Goal: Task Accomplishment & Management: Use online tool/utility

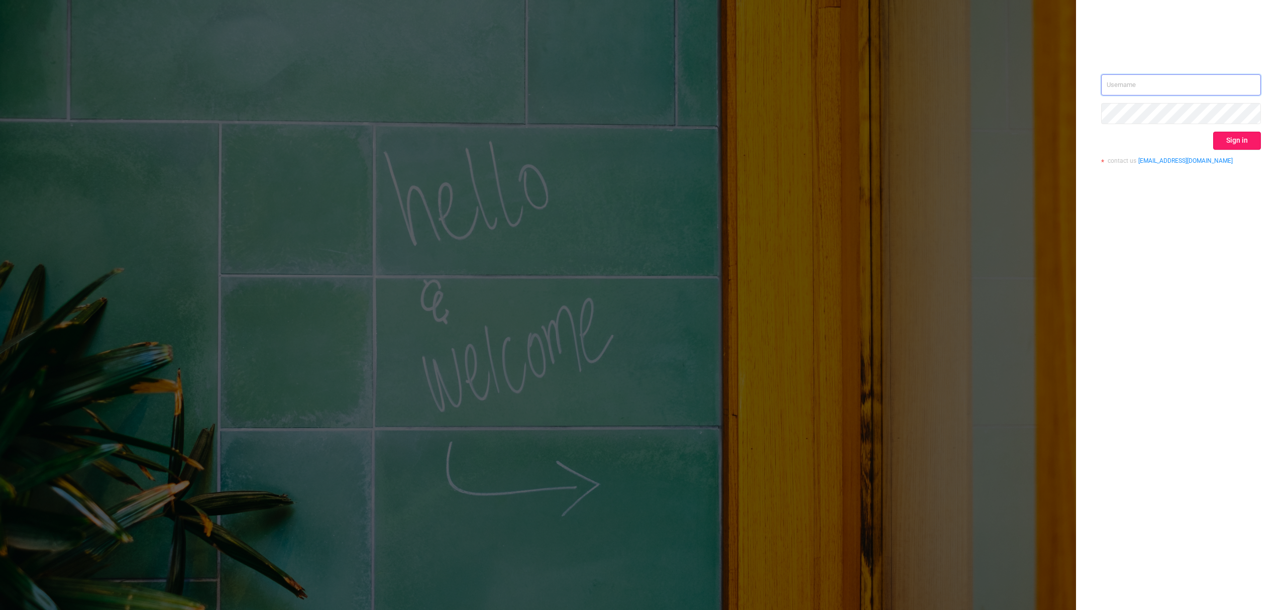
type input "[EMAIL_ADDRESS]"
drag, startPoint x: 1235, startPoint y: 142, endPoint x: 1190, endPoint y: 146, distance: 44.9
click at [1236, 142] on button "Sign in" at bounding box center [1237, 141] width 48 height 18
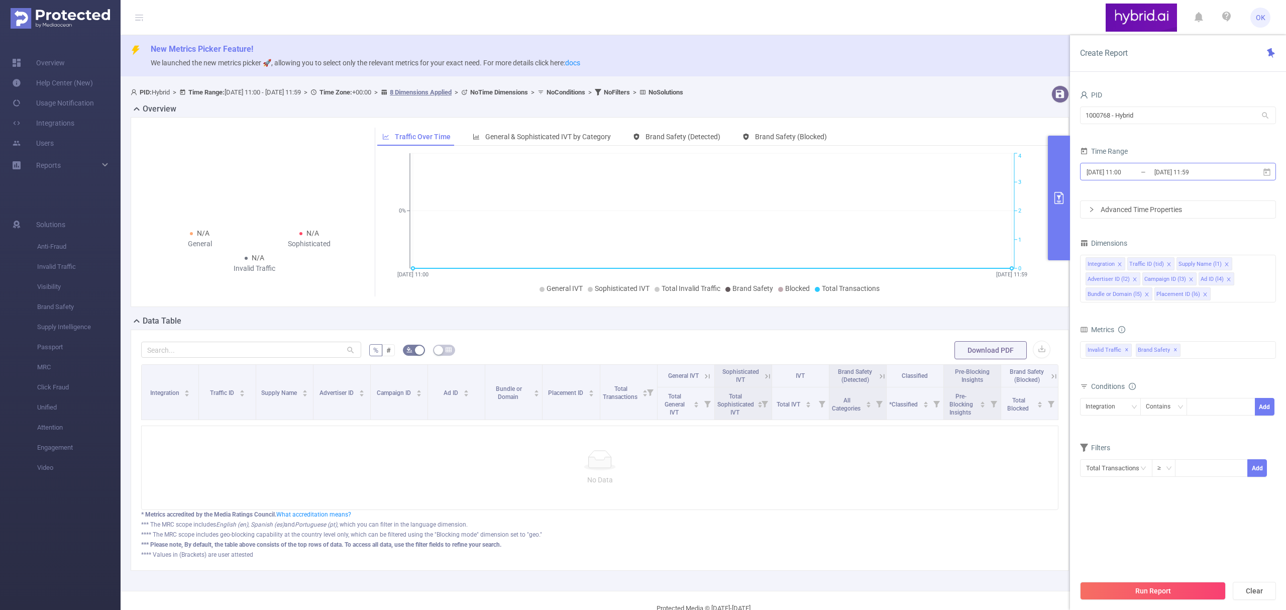
click at [1150, 175] on input "[DATE] 11:00" at bounding box center [1126, 172] width 81 height 14
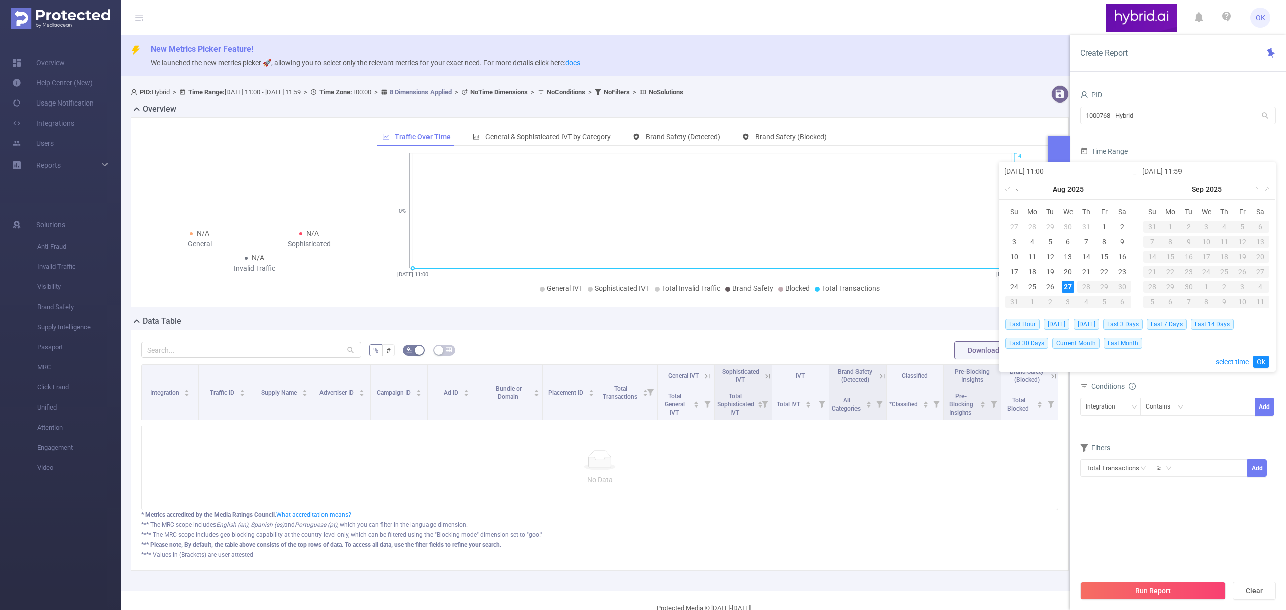
click at [1019, 193] on link at bounding box center [1018, 189] width 9 height 20
click at [1034, 271] on div "21" at bounding box center [1032, 272] width 12 height 12
click at [1255, 189] on link at bounding box center [1256, 189] width 9 height 20
click at [1119, 191] on link at bounding box center [1118, 189] width 9 height 20
click at [1067, 288] on div "27" at bounding box center [1068, 287] width 12 height 12
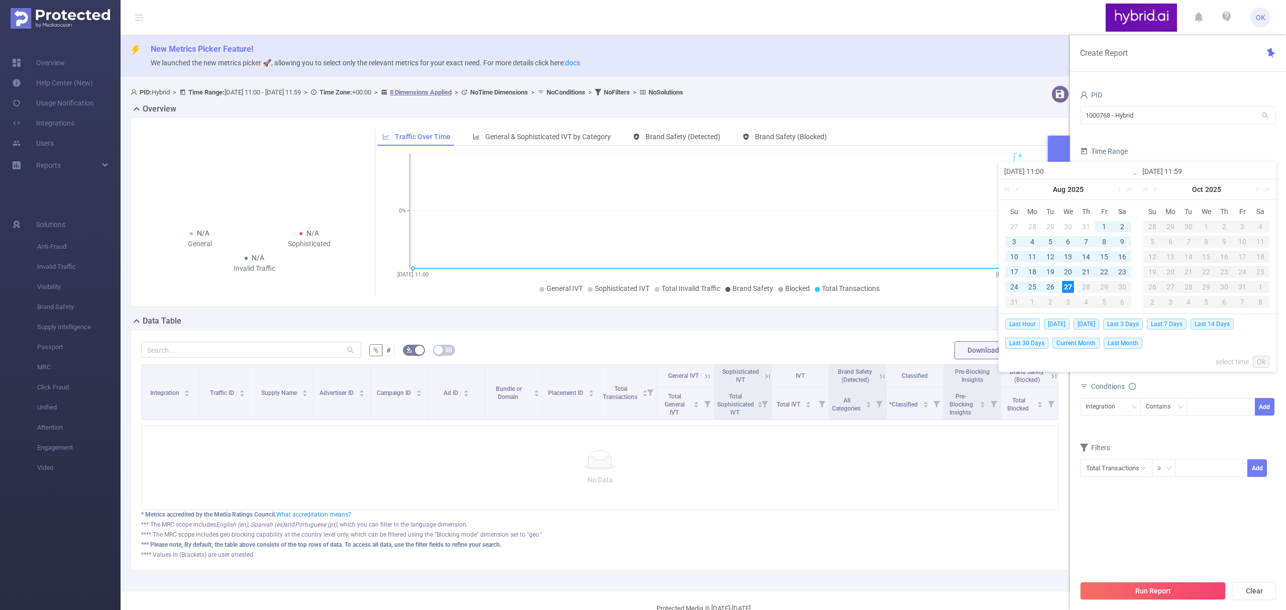
type input "[DATE] 11:00"
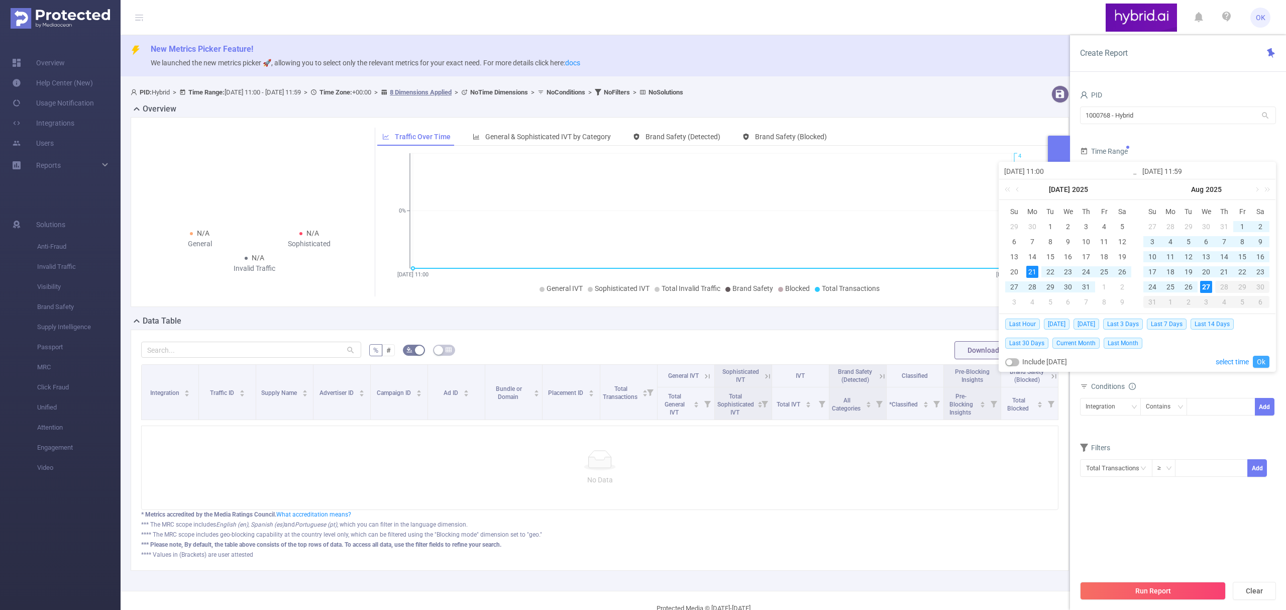
click at [1262, 360] on link "Ok" at bounding box center [1261, 362] width 17 height 12
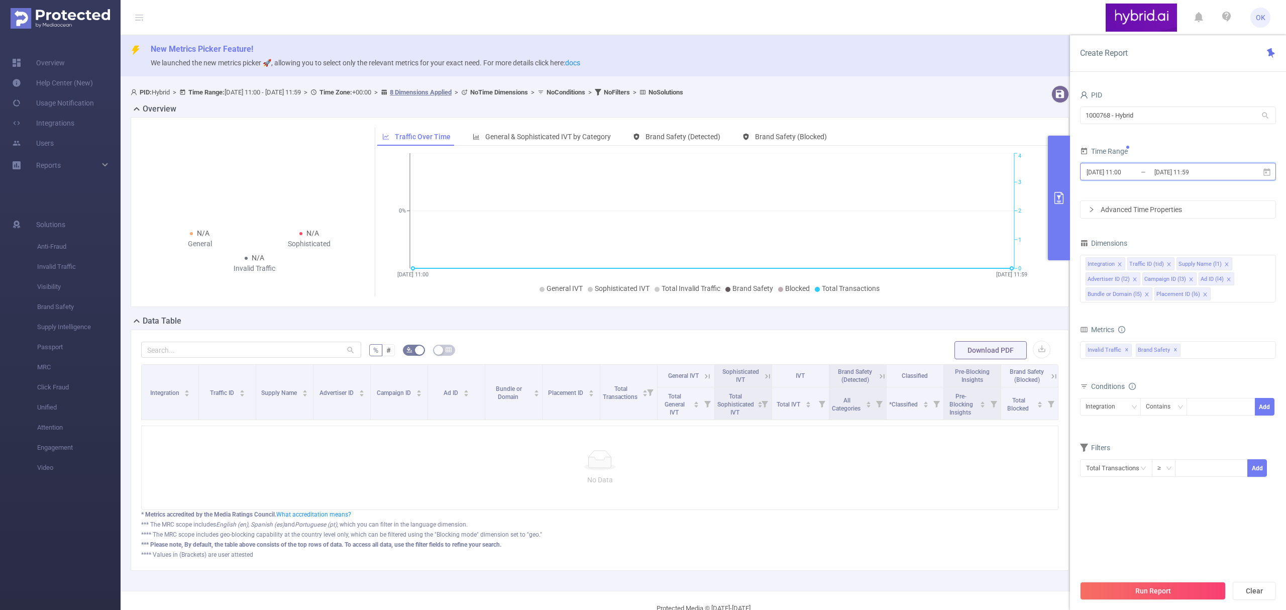
click at [1246, 174] on span "[DATE] 11:00 _ [DATE] 11:59" at bounding box center [1178, 172] width 196 height 18
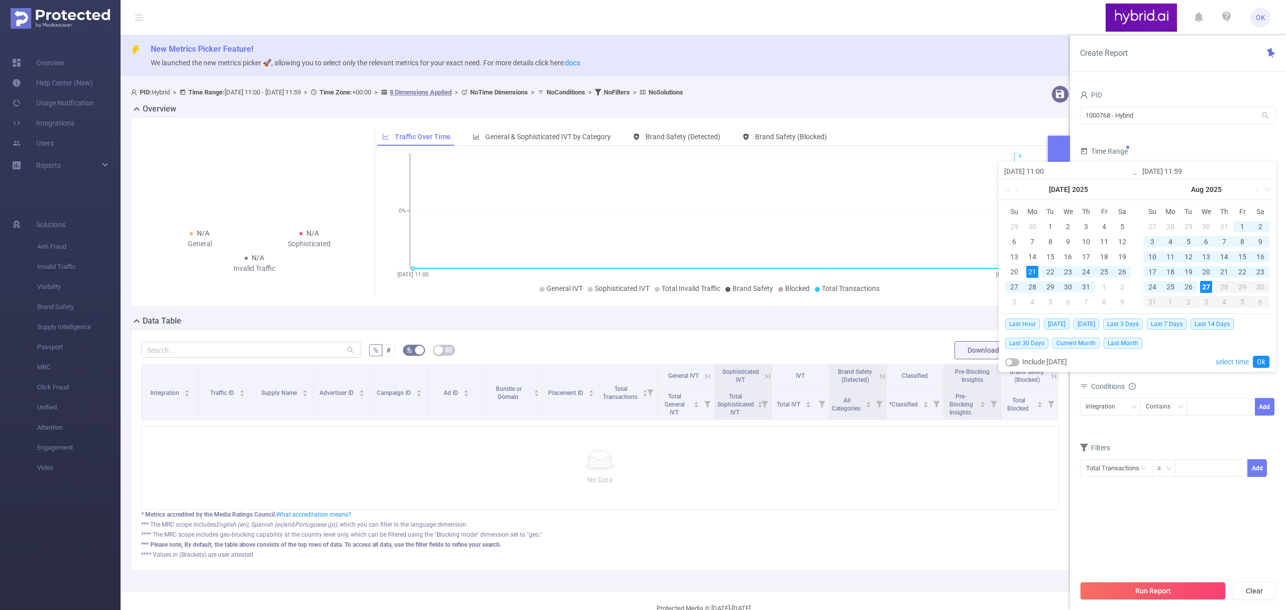
click at [1236, 364] on link "select time" at bounding box center [1232, 361] width 33 height 19
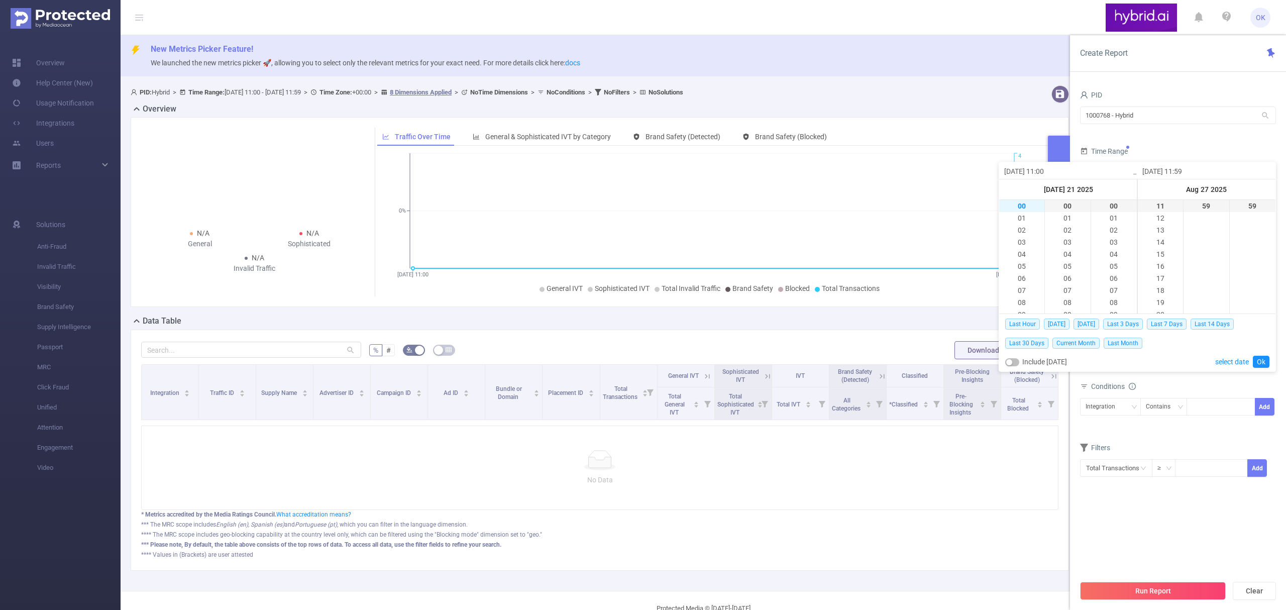
click at [1017, 205] on li "00" at bounding box center [1021, 206] width 45 height 12
type input "[DATE] 00:00"
click at [1156, 209] on li "23" at bounding box center [1160, 206] width 45 height 12
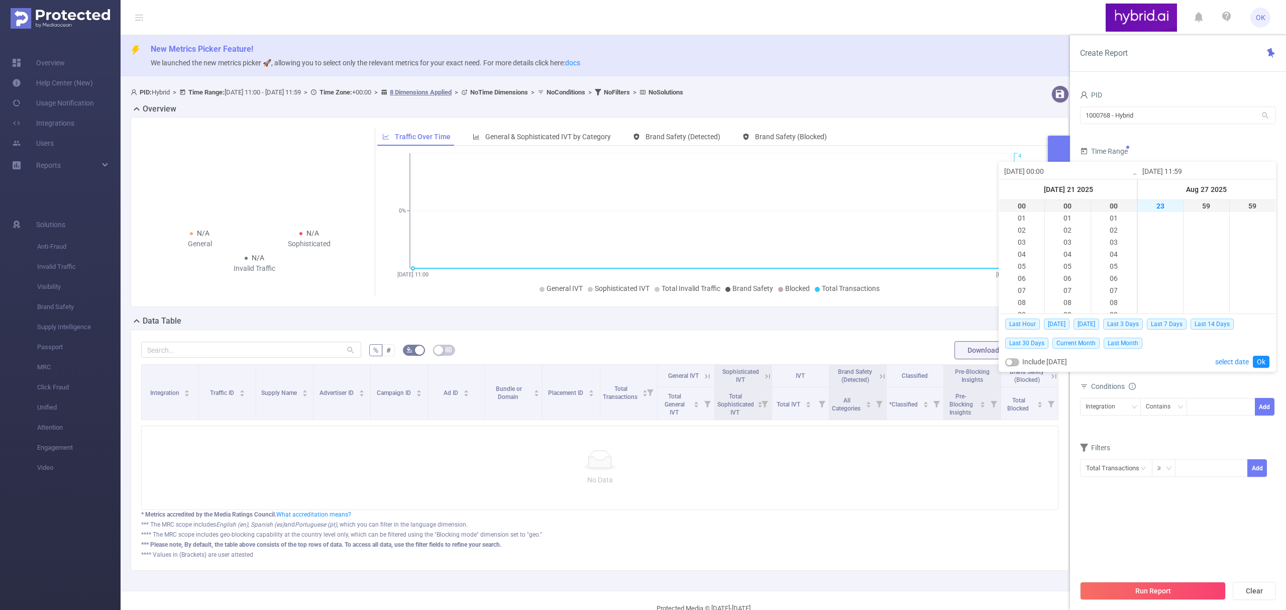
type input "[DATE] 23:59"
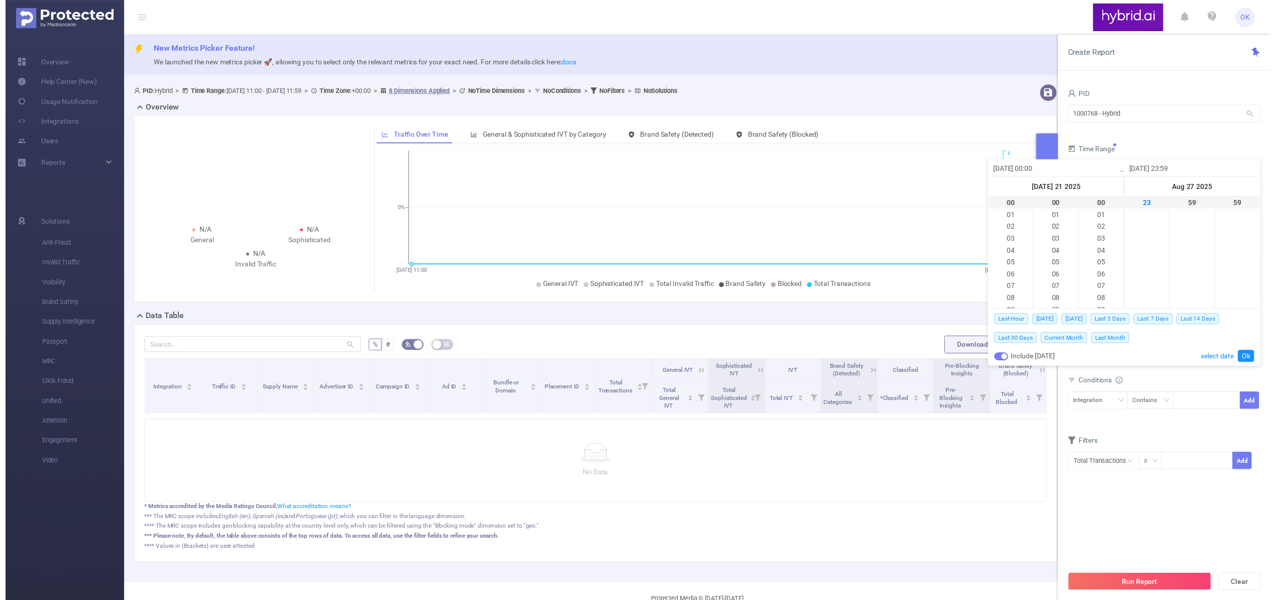
scroll to position [277, 0]
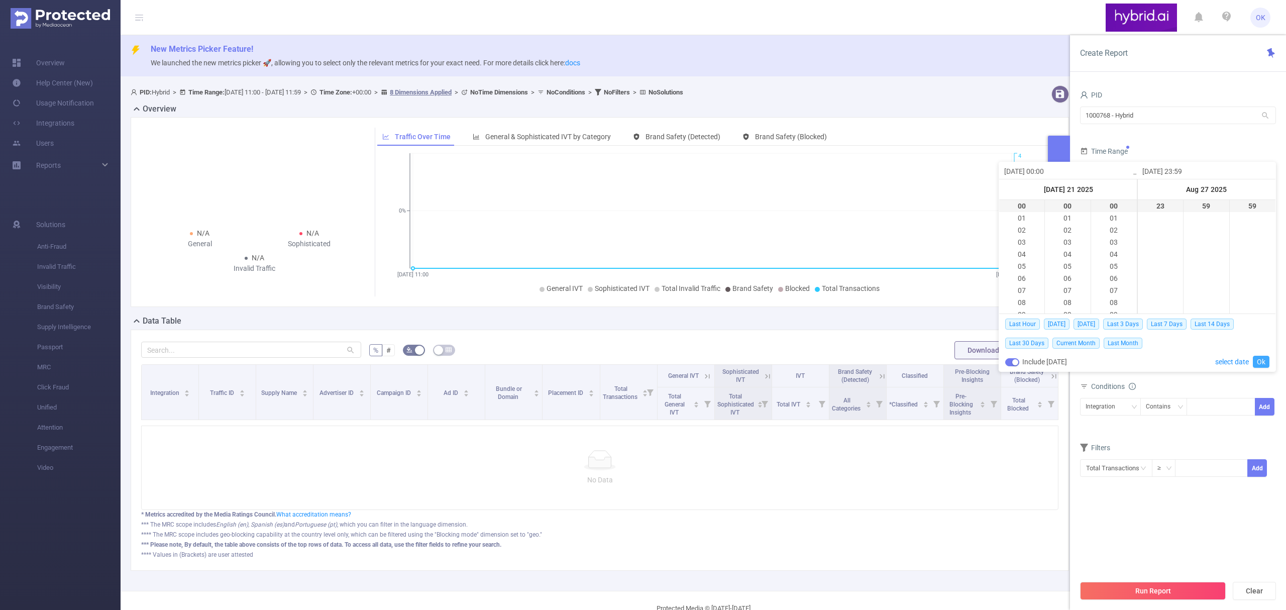
click at [1263, 360] on link "Ok" at bounding box center [1261, 362] width 17 height 12
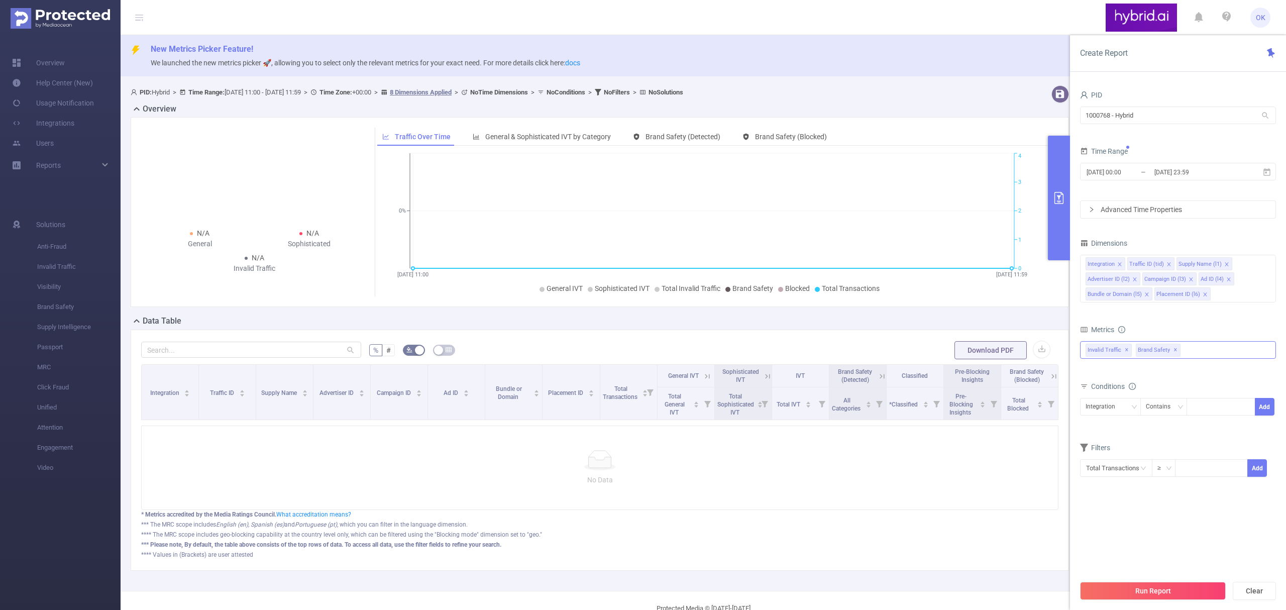
click at [1203, 350] on div "Invalid Traffic ✕ Brand Safety ✕" at bounding box center [1178, 350] width 196 height 18
click at [1129, 351] on strong "Anti-Fraud" at bounding box center [1122, 354] width 35 height 8
click at [1155, 427] on div "Conditions Integration Contains Add" at bounding box center [1178, 403] width 196 height 49
click at [1118, 409] on div "Integration" at bounding box center [1104, 406] width 37 height 17
click at [1214, 437] on form "Dimensions Integration Traffic ID (tid) Supply Name (l1) Advertiser ID (l2) Cam…" at bounding box center [1178, 363] width 196 height 254
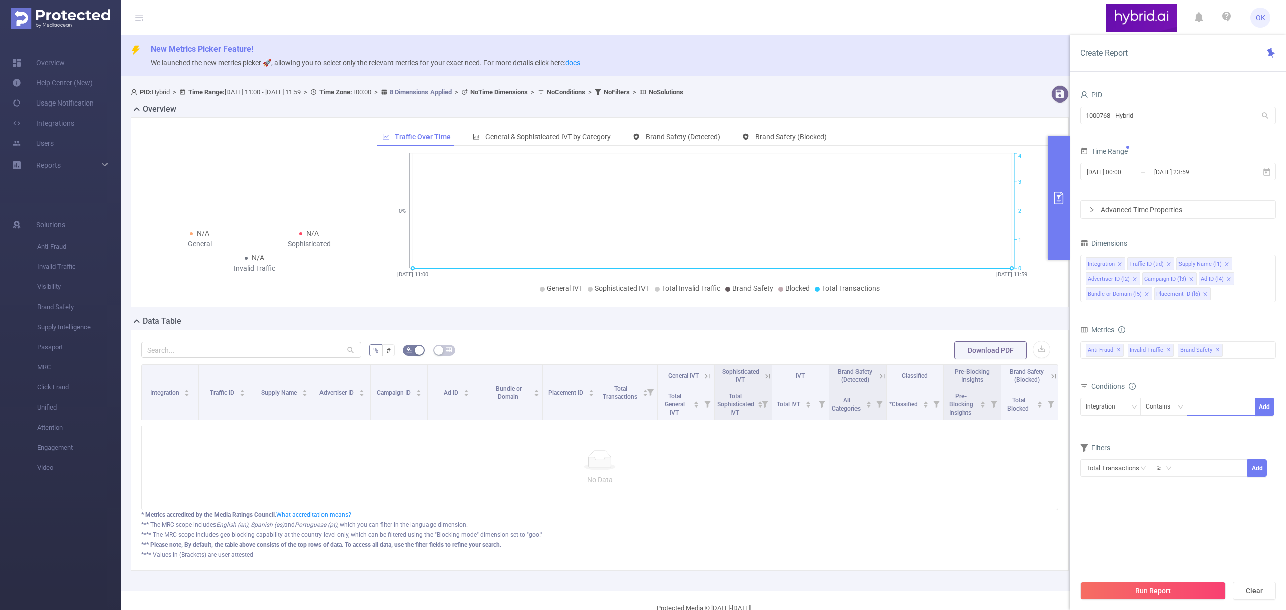
click at [1203, 410] on div at bounding box center [1221, 406] width 58 height 17
paste input "6874bba870e7b2c6b8398160"
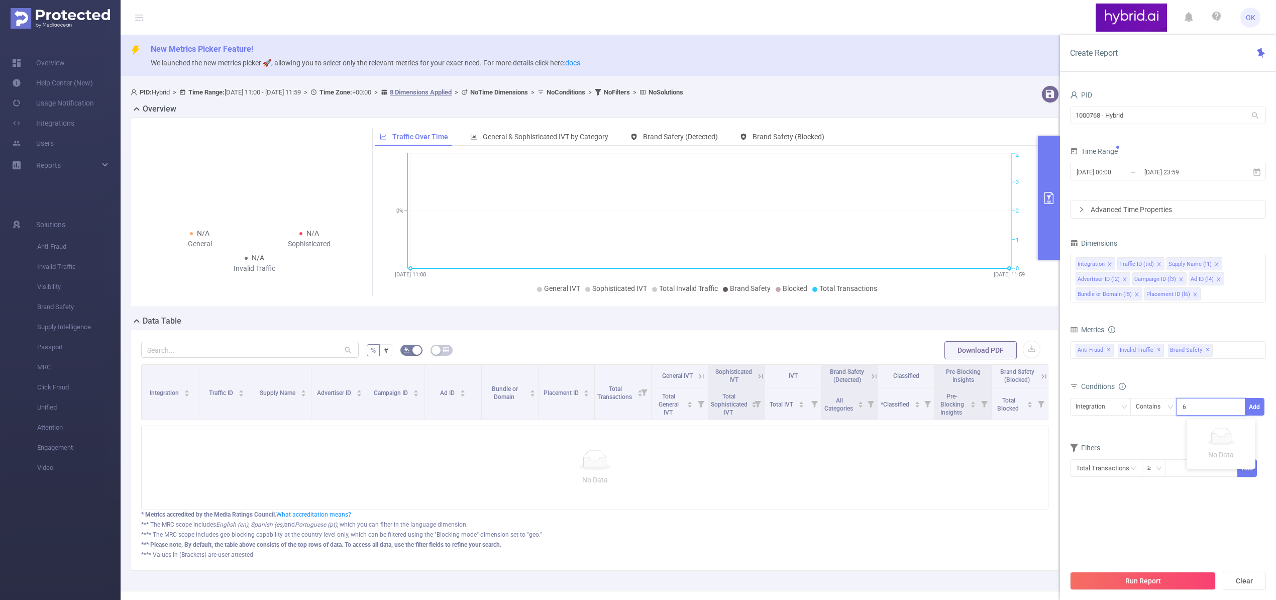
scroll to position [0, 25]
type input "6874bba870e7b2c6b8398160"
click at [1110, 411] on div "Integration" at bounding box center [1094, 406] width 37 height 17
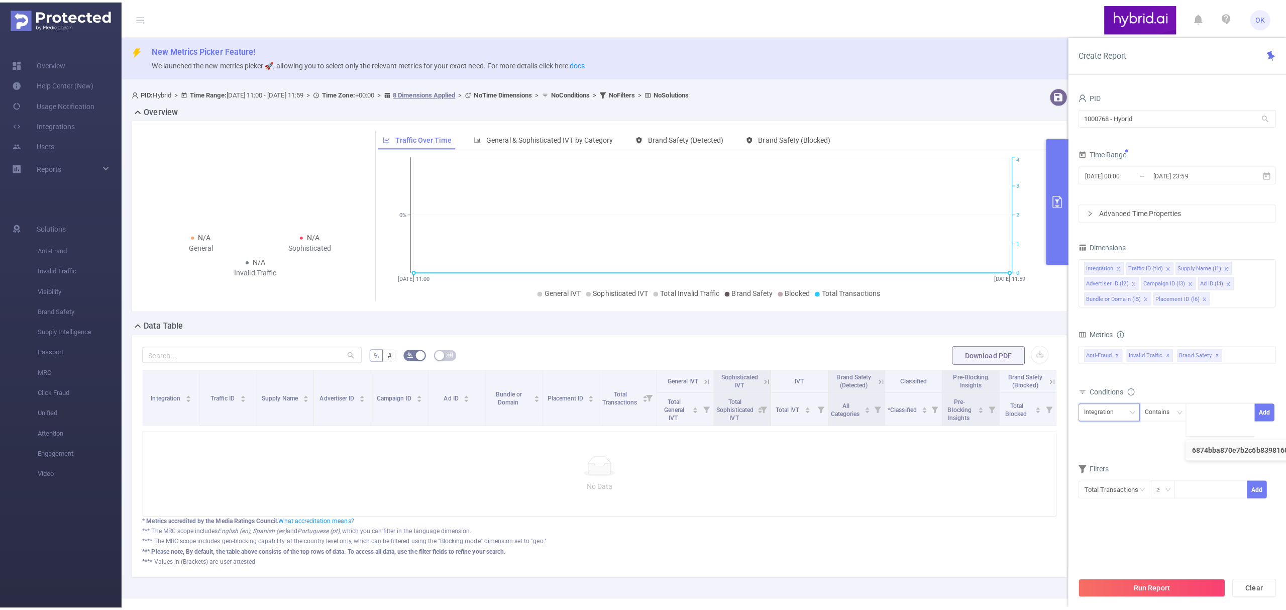
scroll to position [0, 0]
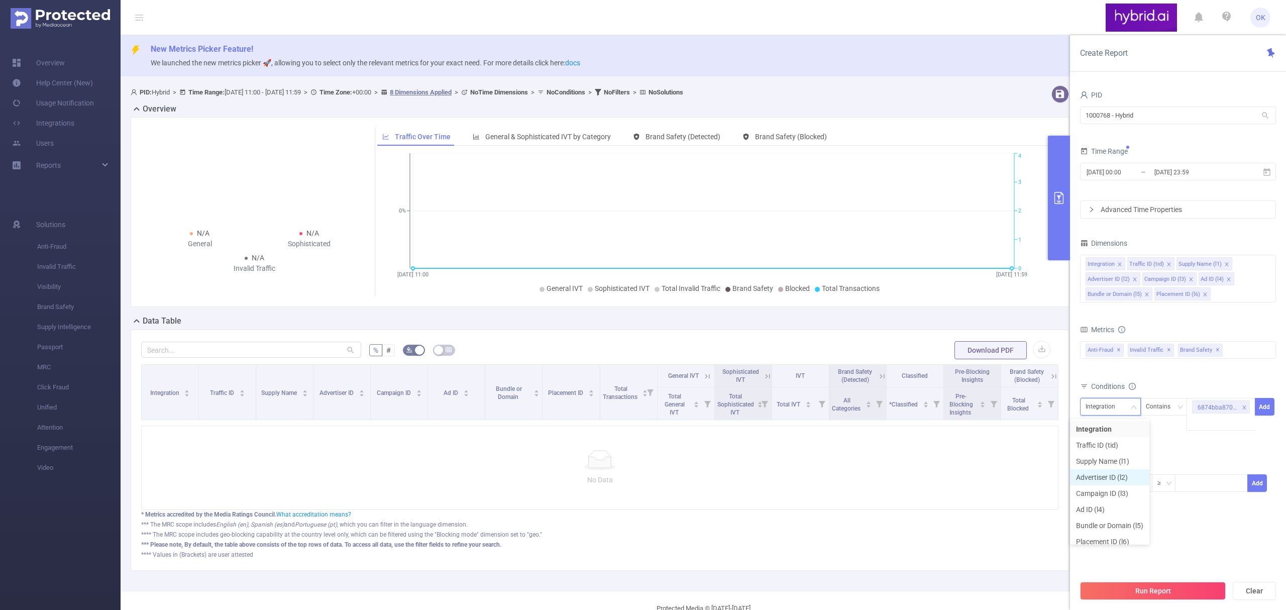
click at [1114, 476] on li "Advertiser ID (l2)" at bounding box center [1109, 477] width 79 height 16
click at [1265, 412] on button "Add" at bounding box center [1265, 407] width 20 height 18
click at [1138, 591] on button "Run Report" at bounding box center [1153, 591] width 146 height 18
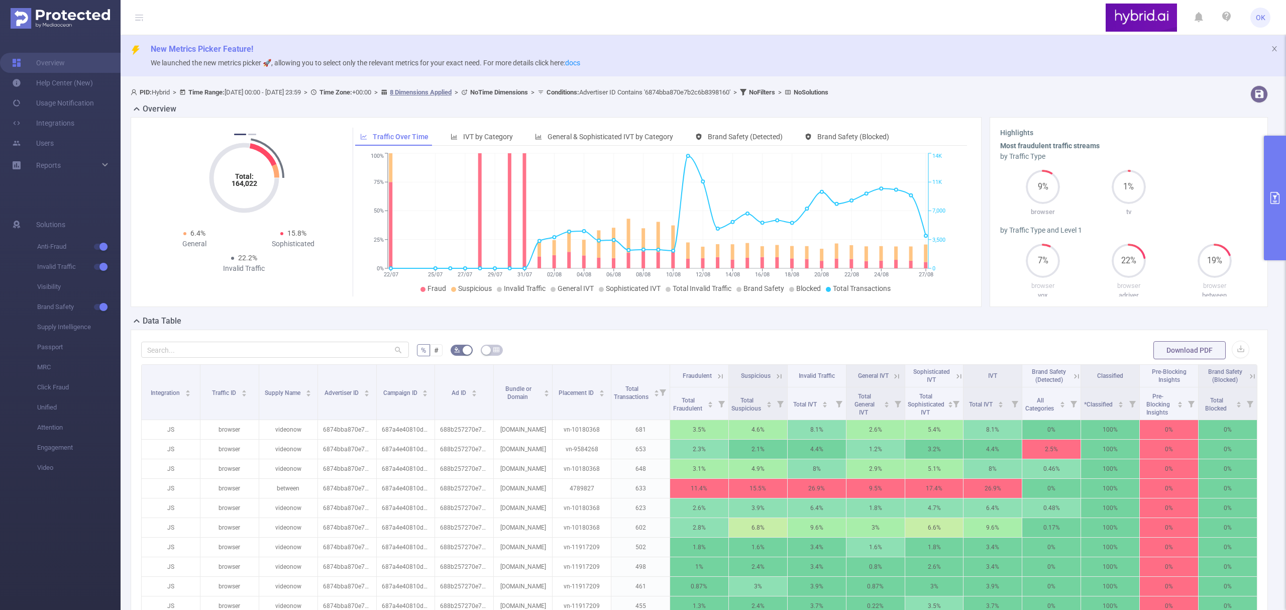
click at [254, 132] on icon "Total: 164,022 Total: 164,022" at bounding box center [244, 178] width 100 height 100
click at [249, 134] on div "Total: 164,022 Total: 164,022 8.7% Fraudulent 13.6% Suspicious 22.3% Invalid Tr…" at bounding box center [244, 203] width 199 height 150
click at [250, 134] on button "2" at bounding box center [252, 135] width 8 height 2
click at [238, 133] on icon "Total: 164,022 Total: 164,022" at bounding box center [244, 178] width 100 height 100
click at [234, 137] on icon "Total: 164,022 Total: 164,022" at bounding box center [244, 178] width 100 height 100
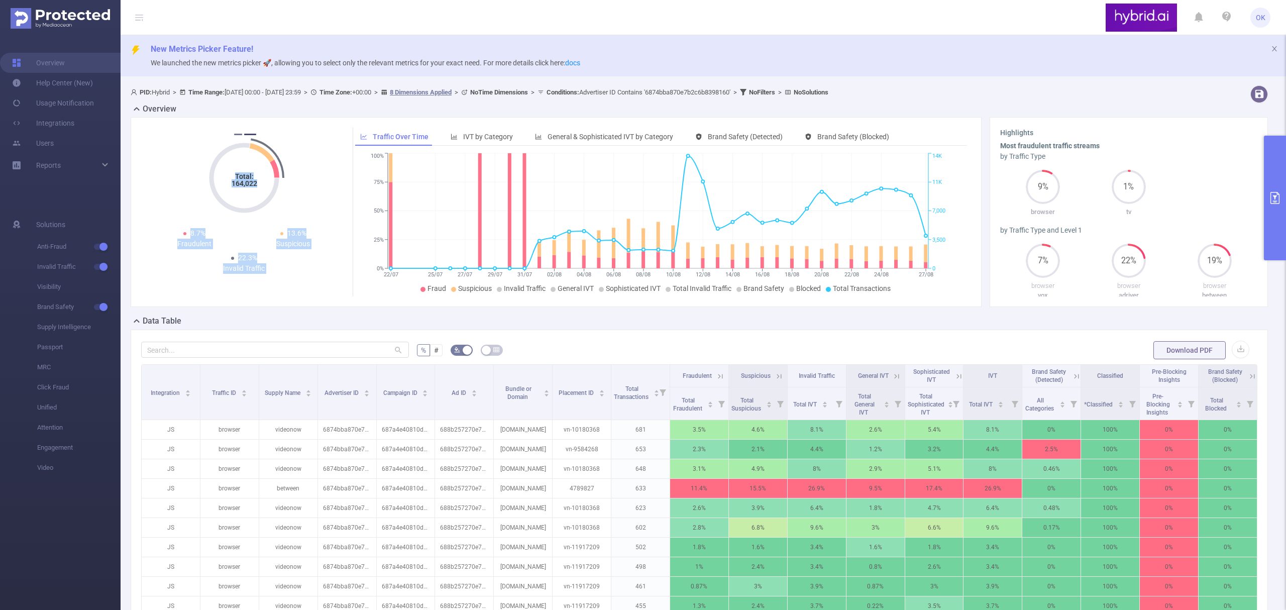
click at [237, 135] on button "1" at bounding box center [238, 135] width 8 height 2
click at [601, 340] on div "% # Download PDF Integration Traffic ID Supply Name Advertiser ID Campaign ID A…" at bounding box center [699, 527] width 1137 height 395
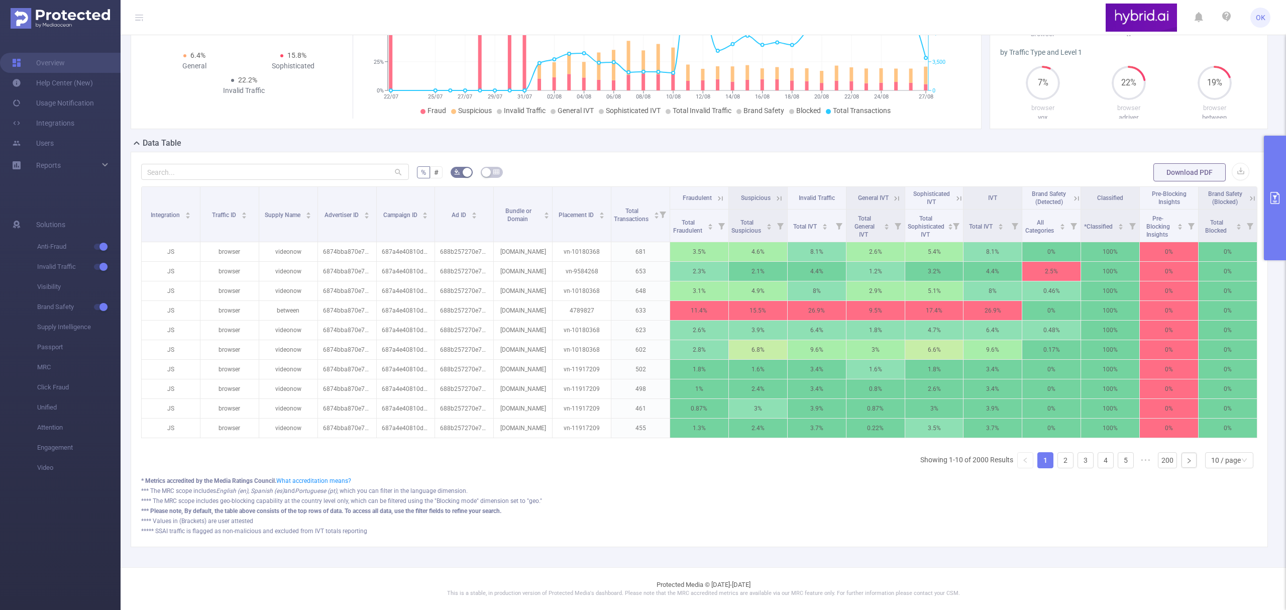
scroll to position [191, 0]
click at [1278, 197] on icon "primary" at bounding box center [1275, 198] width 12 height 12
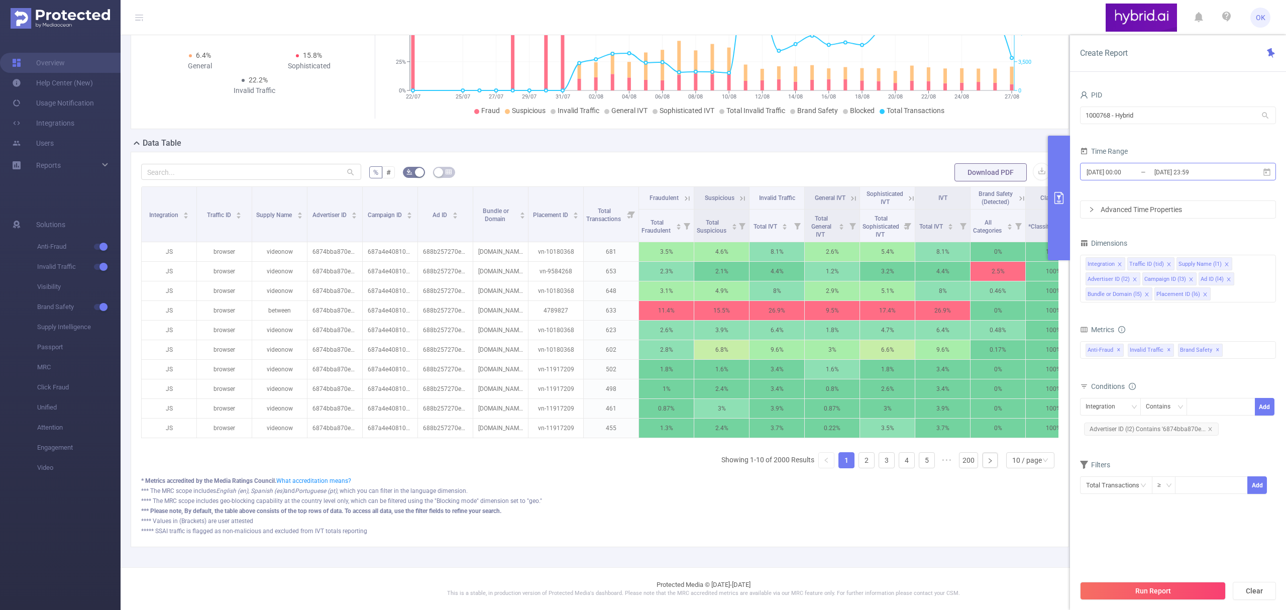
click at [1145, 173] on input "[DATE] 00:00" at bounding box center [1126, 172] width 81 height 14
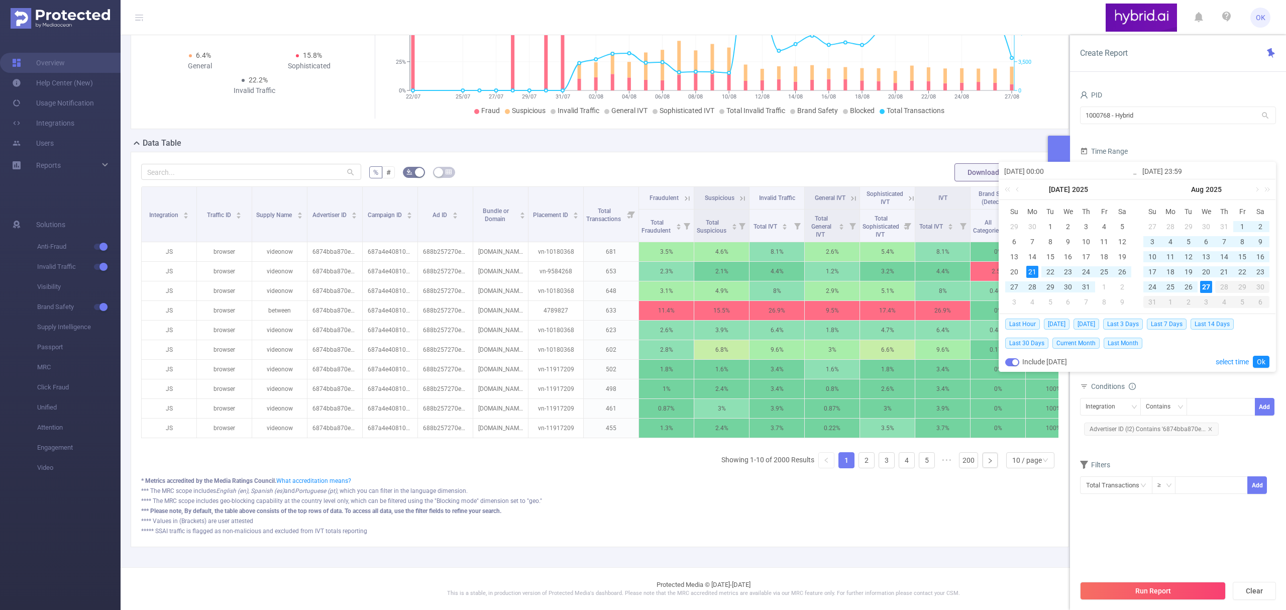
click at [1033, 268] on div "21" at bounding box center [1032, 272] width 12 height 12
click at [1088, 287] on div "31" at bounding box center [1086, 287] width 12 height 12
type input "[DATE] 23:59"
click at [1264, 360] on link "Ok" at bounding box center [1261, 362] width 17 height 12
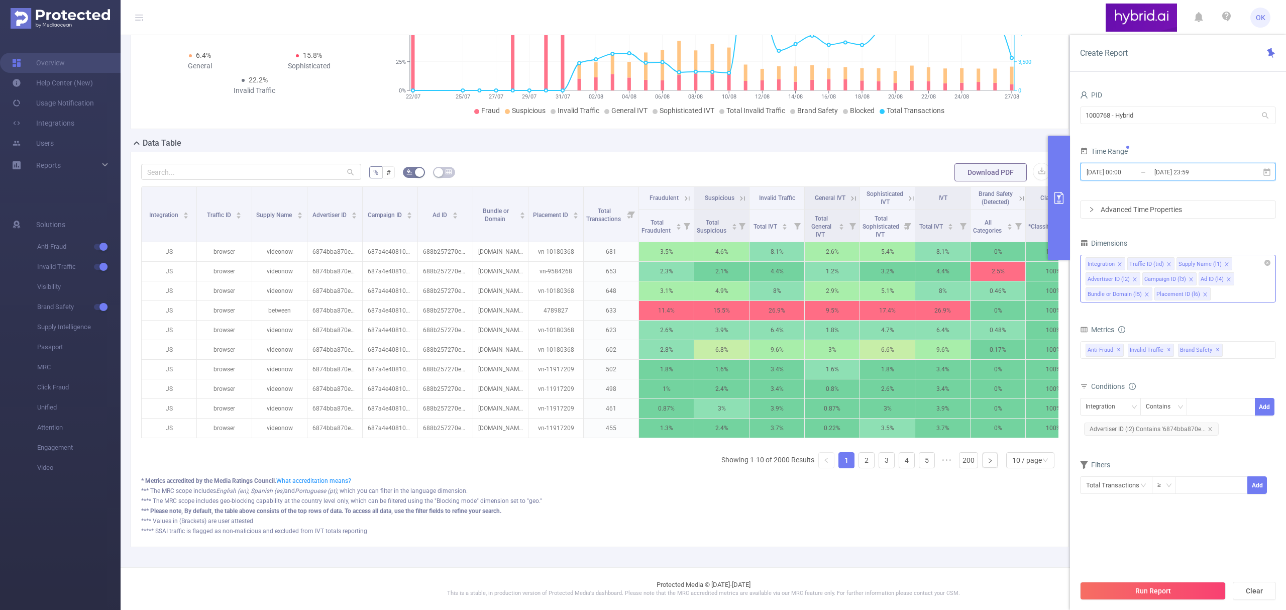
click at [1120, 264] on icon "icon: close" at bounding box center [1120, 264] width 4 height 4
click at [1125, 264] on icon "icon: close" at bounding box center [1127, 264] width 4 height 4
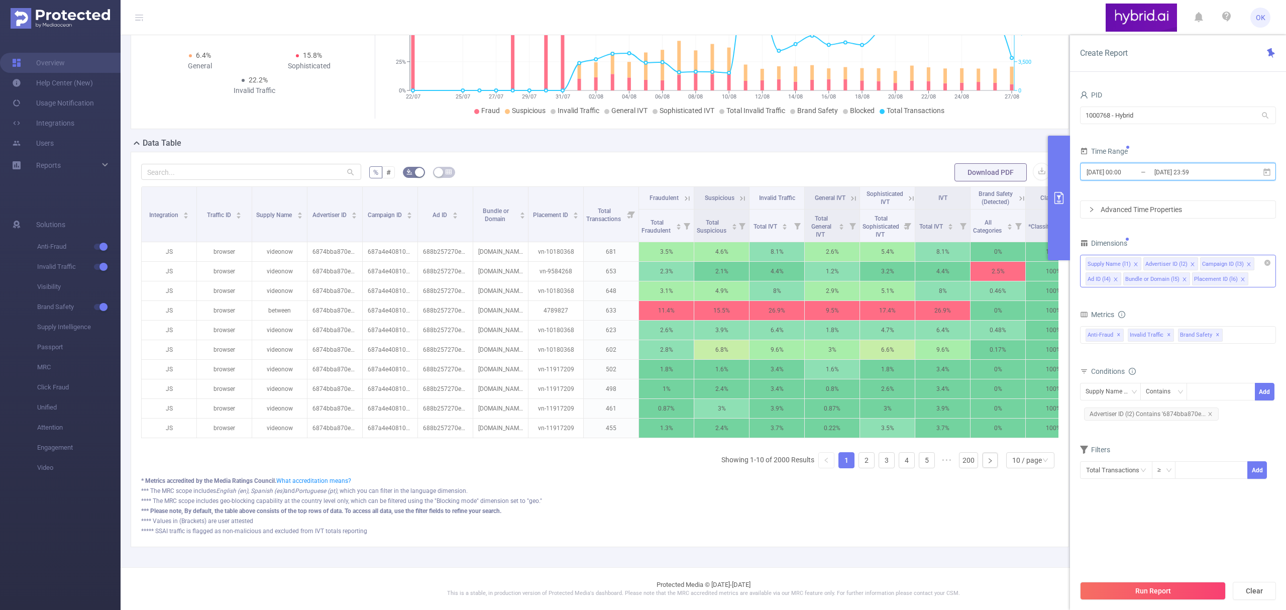
click at [1241, 278] on icon "icon: close" at bounding box center [1242, 279] width 5 height 5
click at [1116, 278] on icon "icon: close" at bounding box center [1115, 279] width 5 height 5
click at [1183, 302] on form "Dimensions Supply Name (l1) Advertiser ID (l2) Campaign ID (l3) Bundle or Domai…" at bounding box center [1178, 364] width 196 height 256
click at [1164, 469] on div "≥" at bounding box center [1163, 470] width 11 height 17
click at [1228, 525] on section "PID 1000768 - Hybrid 1000768 - Hybrid Time Range [DATE] 00:00 _ [DATE] 23:59 Ad…" at bounding box center [1178, 331] width 196 height 487
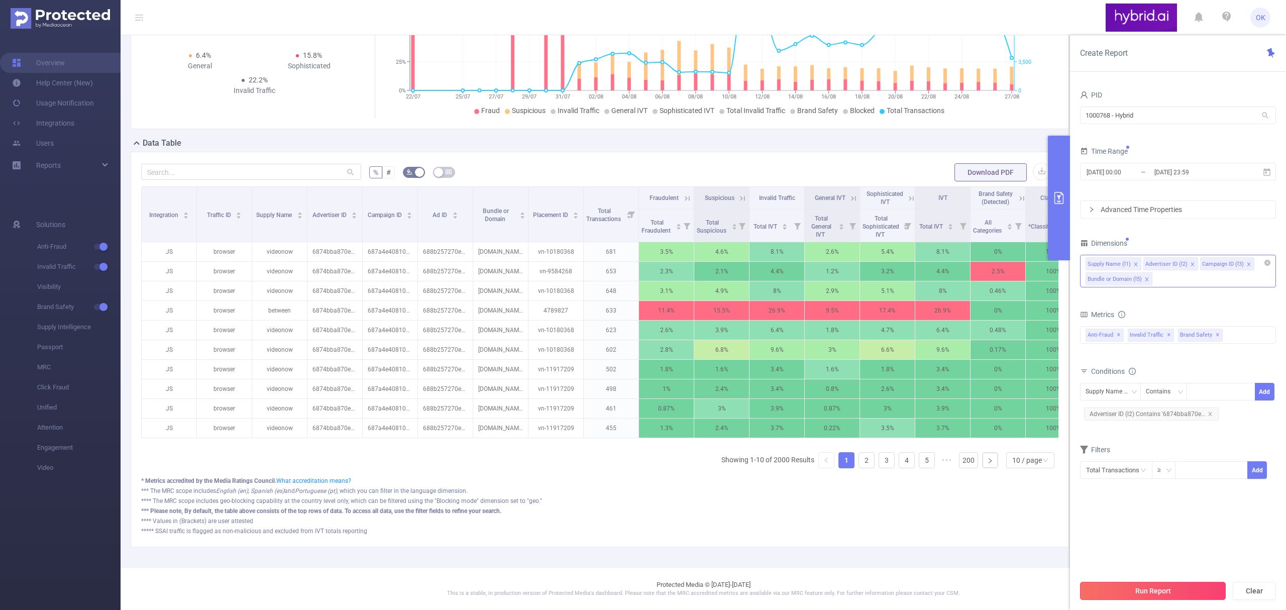
click at [1175, 589] on button "Run Report" at bounding box center [1153, 591] width 146 height 18
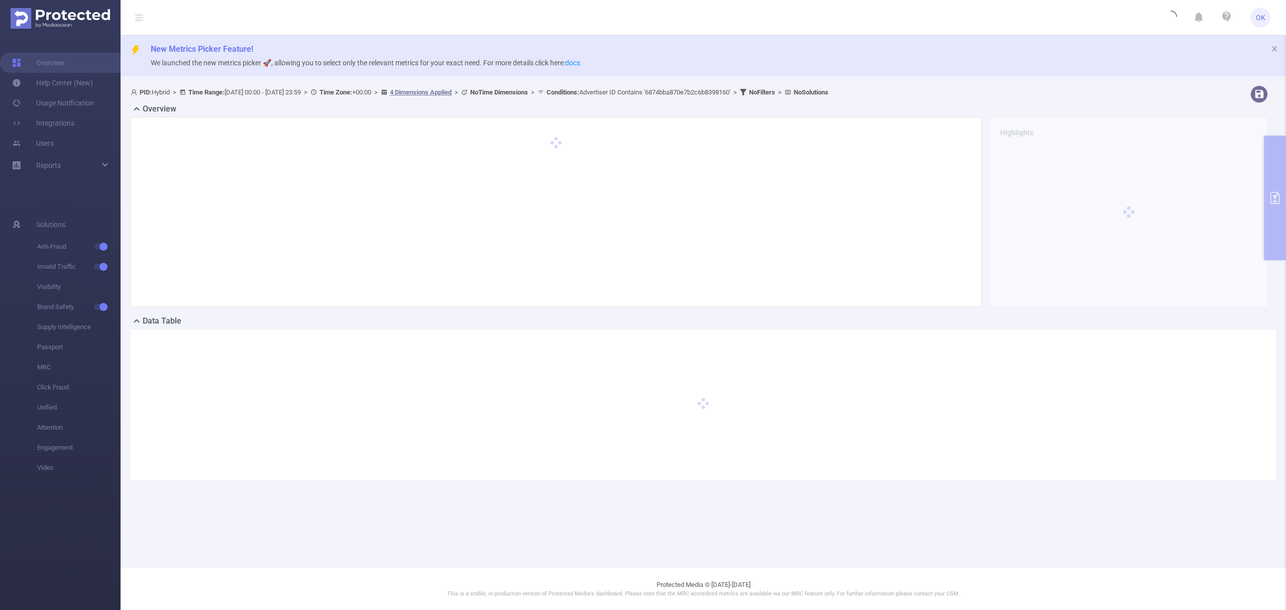
scroll to position [0, 0]
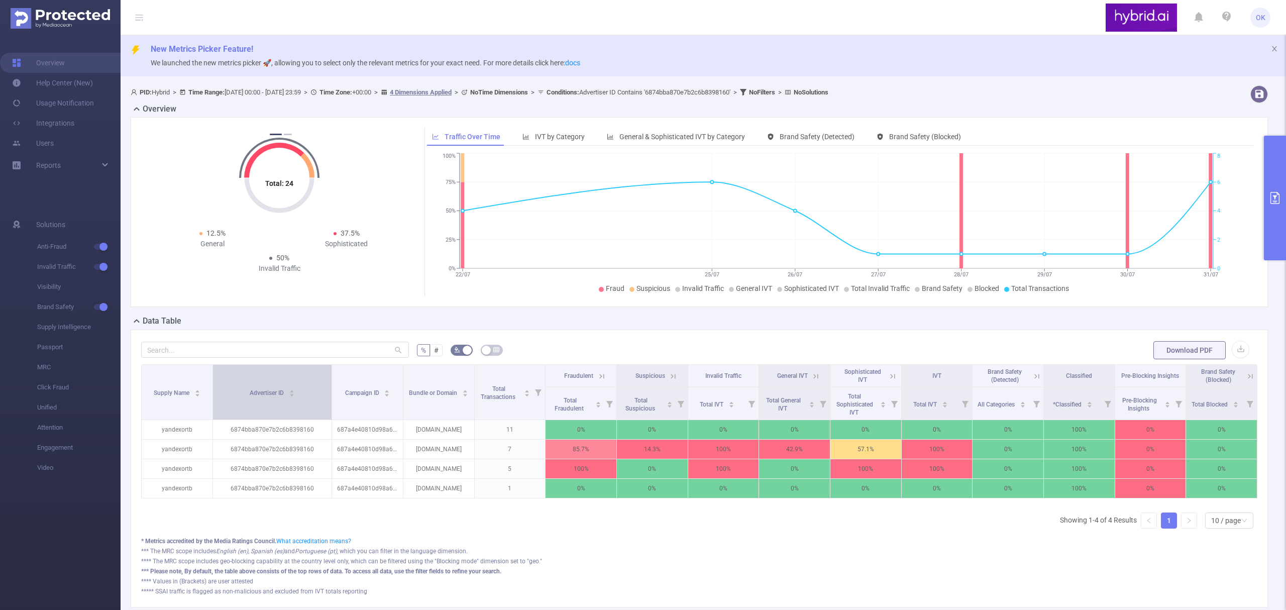
drag, startPoint x: 288, startPoint y: 370, endPoint x: 322, endPoint y: 371, distance: 34.2
click at [322, 371] on th "Advertiser ID" at bounding box center [273, 392] width 120 height 55
click at [1275, 185] on button "primary" at bounding box center [1275, 198] width 22 height 125
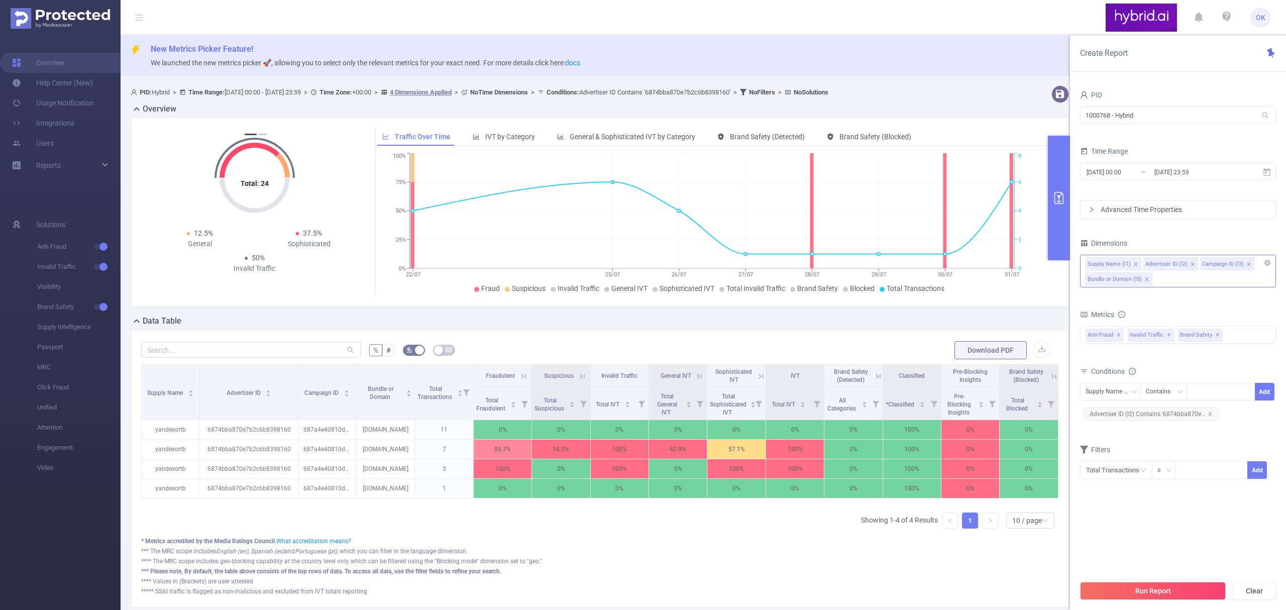
click at [1092, 209] on icon "icon: right" at bounding box center [1091, 209] width 3 height 5
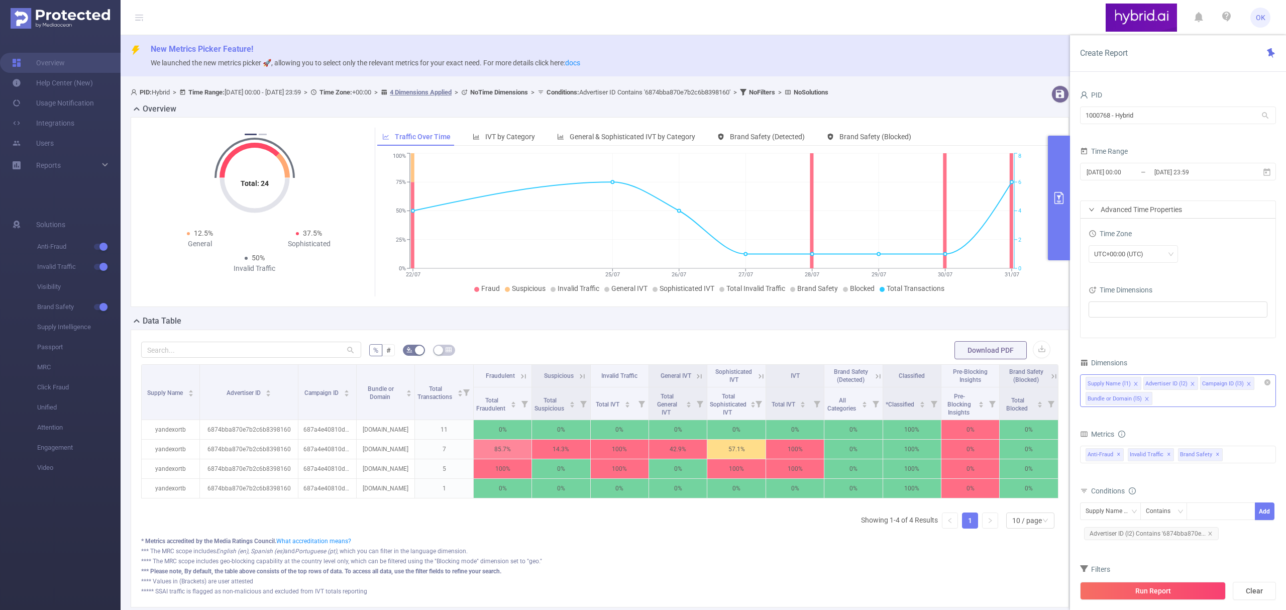
click at [1111, 184] on div "[DATE] 00:00 _ [DATE] 23:59" at bounding box center [1178, 173] width 196 height 24
click at [1093, 211] on icon "icon: right" at bounding box center [1092, 209] width 6 height 6
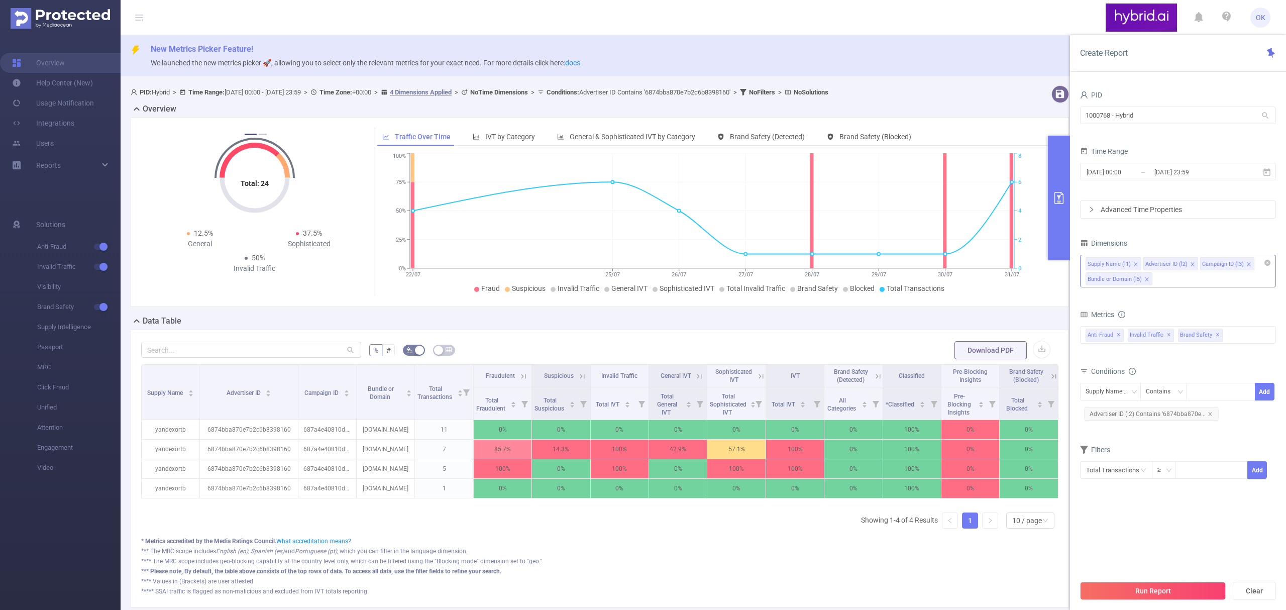
click at [1150, 229] on div "PID 1000768 - Hybrid 1000768 - Hybrid Time Range [DATE] 00:00 _ [DATE] 23:59 Ad…" at bounding box center [1178, 290] width 196 height 404
click at [1166, 473] on icon "icon: down" at bounding box center [1169, 470] width 6 height 6
click at [1224, 518] on section "PID 1000768 - Hybrid 1000768 - Hybrid Time Range [DATE] 00:00 _ [DATE] 23:59 Ad…" at bounding box center [1178, 331] width 196 height 487
click at [1169, 392] on div "Contains" at bounding box center [1162, 391] width 32 height 17
click at [1171, 432] on li "Is" at bounding box center [1173, 430] width 67 height 16
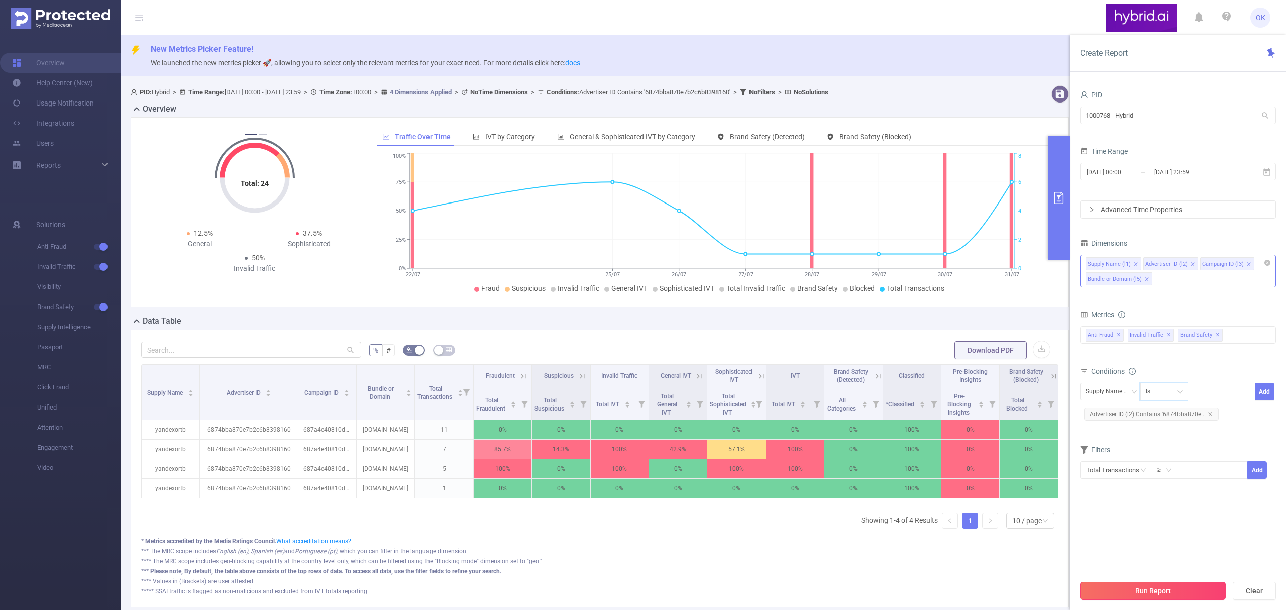
click at [1143, 587] on button "Run Report" at bounding box center [1153, 591] width 146 height 18
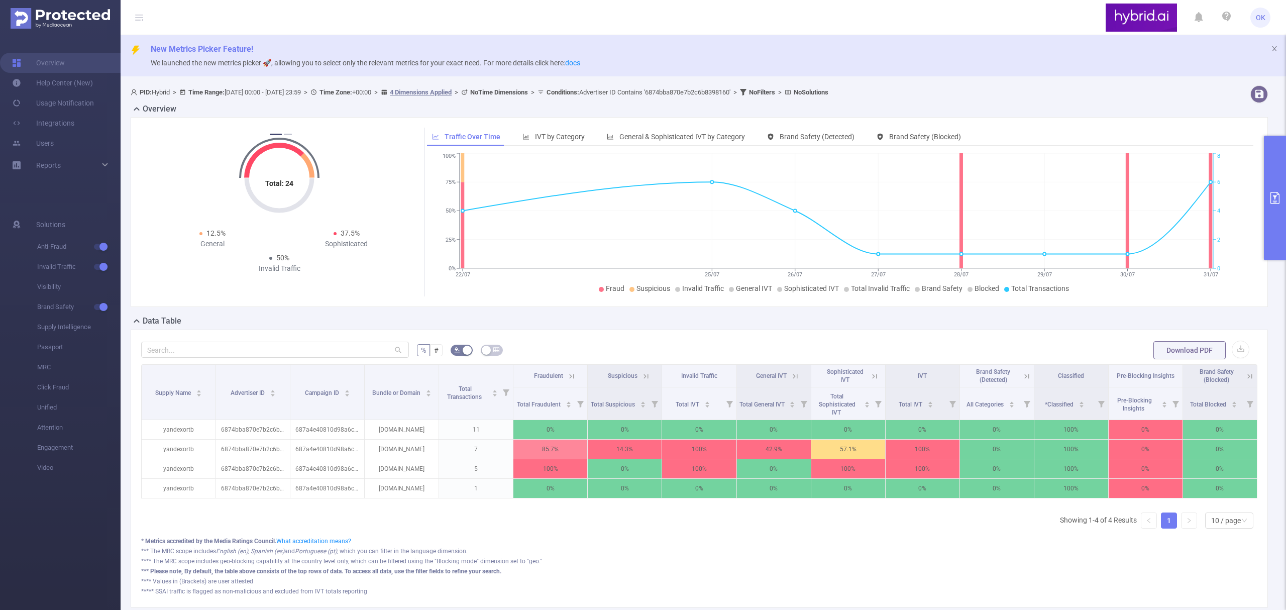
click at [1275, 188] on button "primary" at bounding box center [1275, 198] width 22 height 125
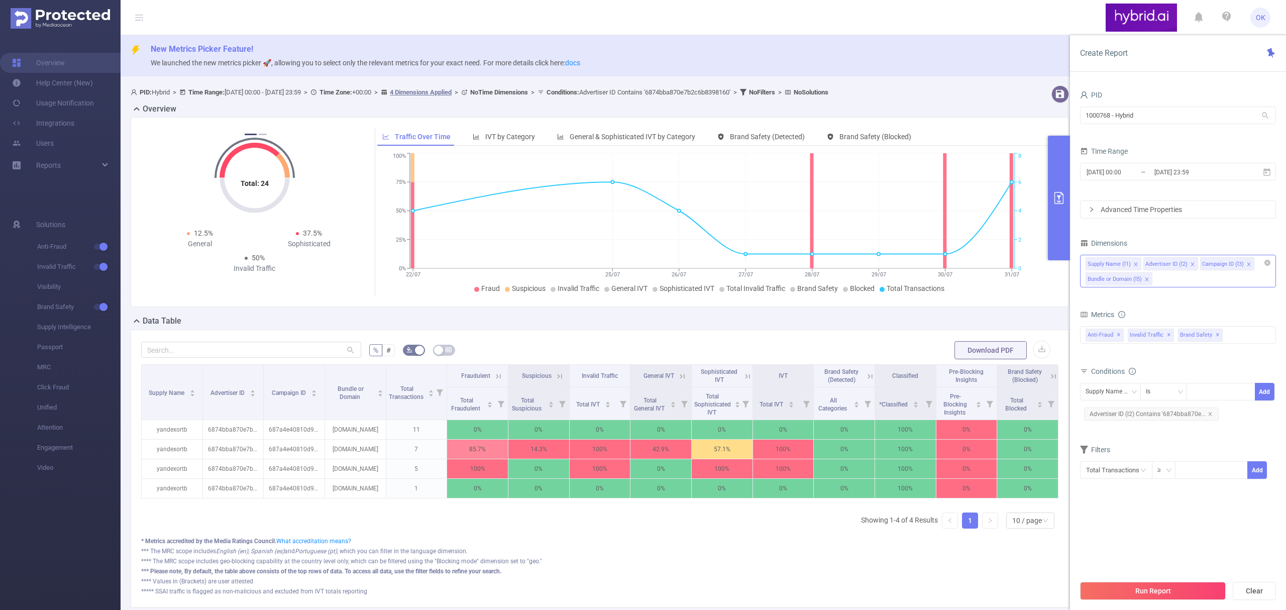
click at [1208, 208] on div "Advanced Time Properties" at bounding box center [1178, 209] width 195 height 17
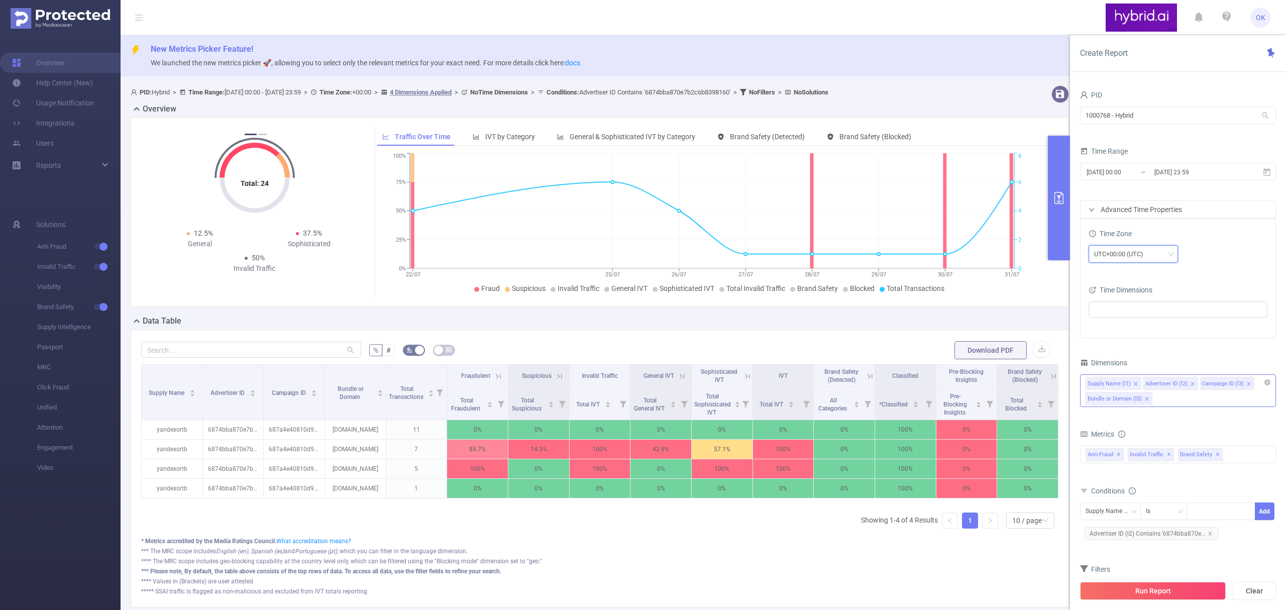
click at [1156, 254] on div "UTC+00:00 (UTC)" at bounding box center [1133, 254] width 78 height 17
click at [1220, 247] on div "UTC+00:00 (UTC)" at bounding box center [1178, 254] width 179 height 18
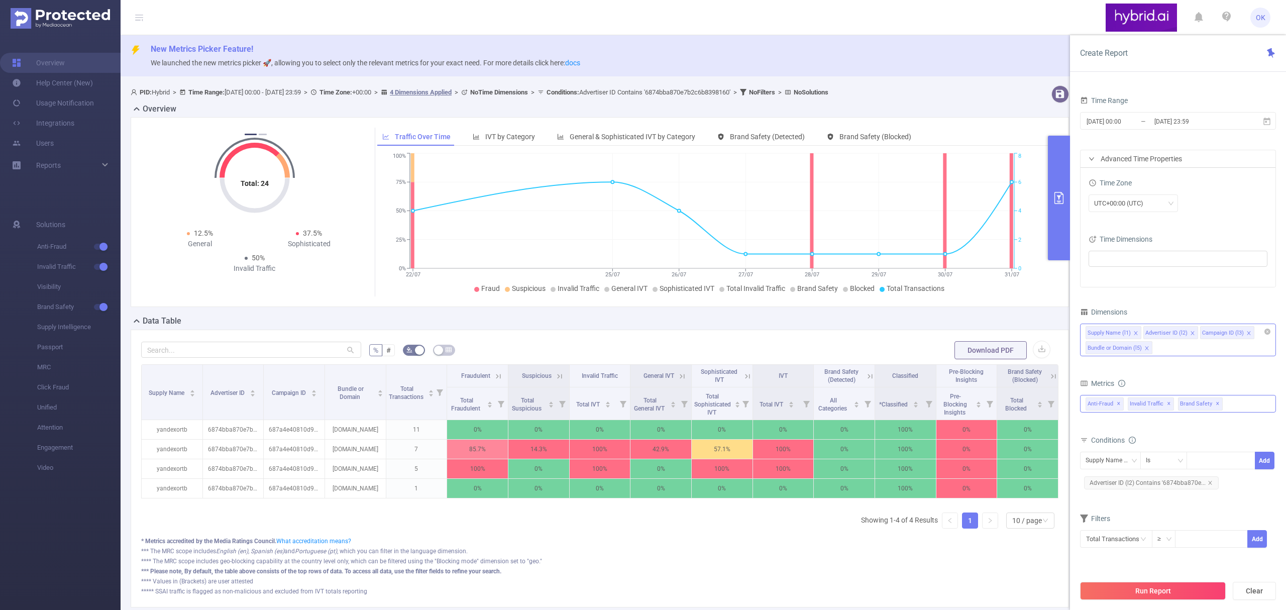
click at [1232, 411] on div "Anti-Fraud Invalid Traffic Brand Safety Anti-Fraud ✕ Invalid Traffic ✕ Brand Sa…" at bounding box center [1178, 404] width 196 height 18
click at [1198, 374] on form "Dimensions Supply Name (l1) Advertiser ID (l2) Campaign ID (l3) Bundle or Domai…" at bounding box center [1178, 433] width 196 height 256
click at [502, 135] on span "IVT by Category" at bounding box center [510, 137] width 50 height 8
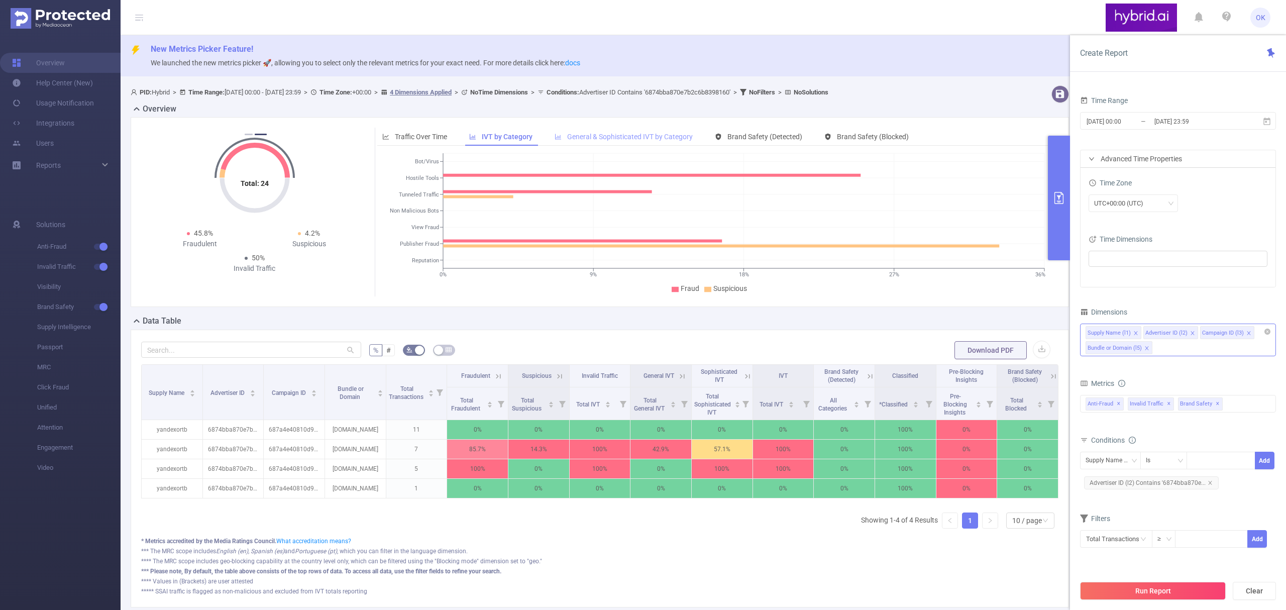
click at [597, 140] on span "General & Sophisticated IVT by Category" at bounding box center [630, 137] width 126 height 8
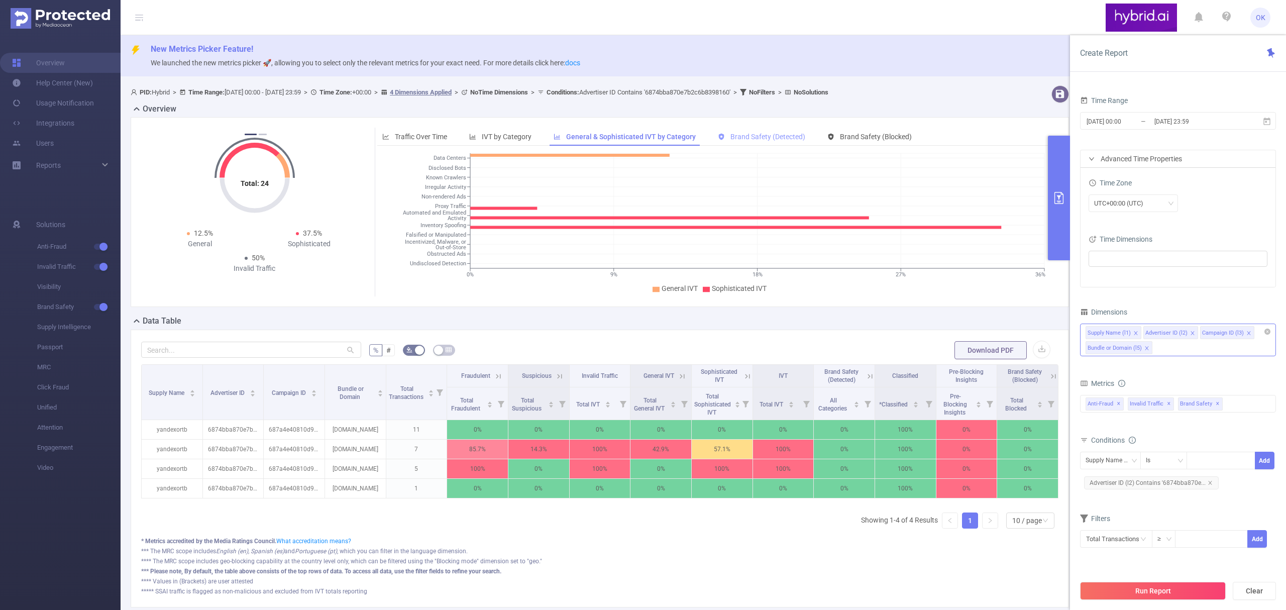
click at [736, 137] on span "Brand Safety (Detected)" at bounding box center [767, 137] width 75 height 8
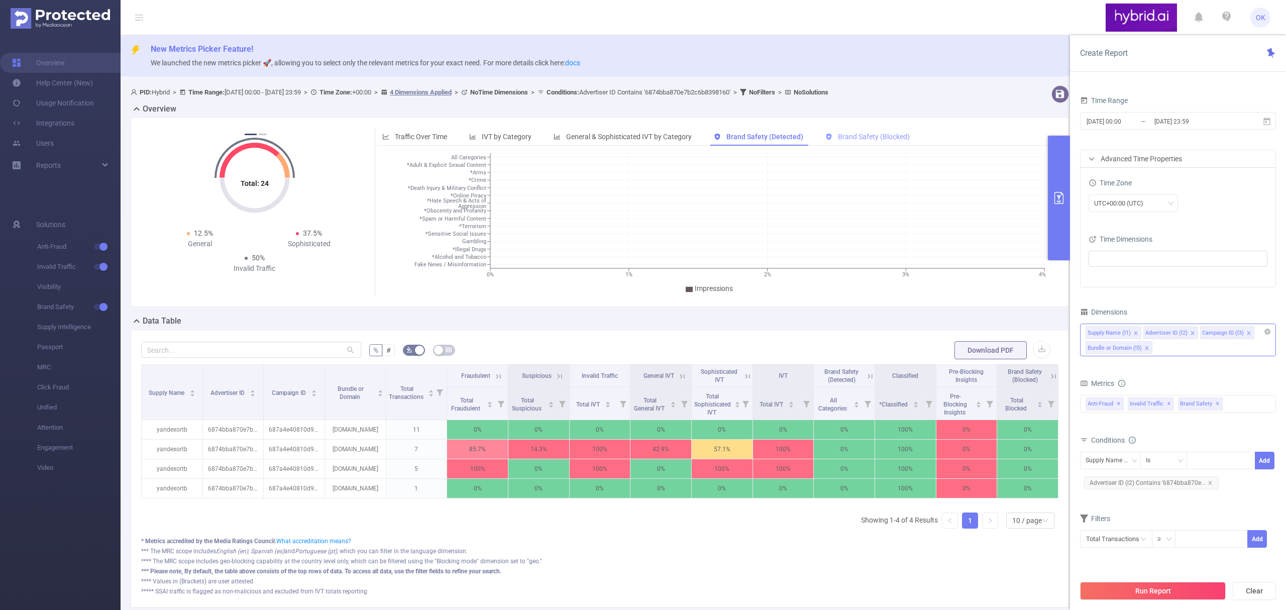
click at [849, 135] on span "Brand Safety (Blocked)" at bounding box center [874, 137] width 72 height 8
click at [423, 141] on span "Traffic Over Time" at bounding box center [421, 137] width 52 height 8
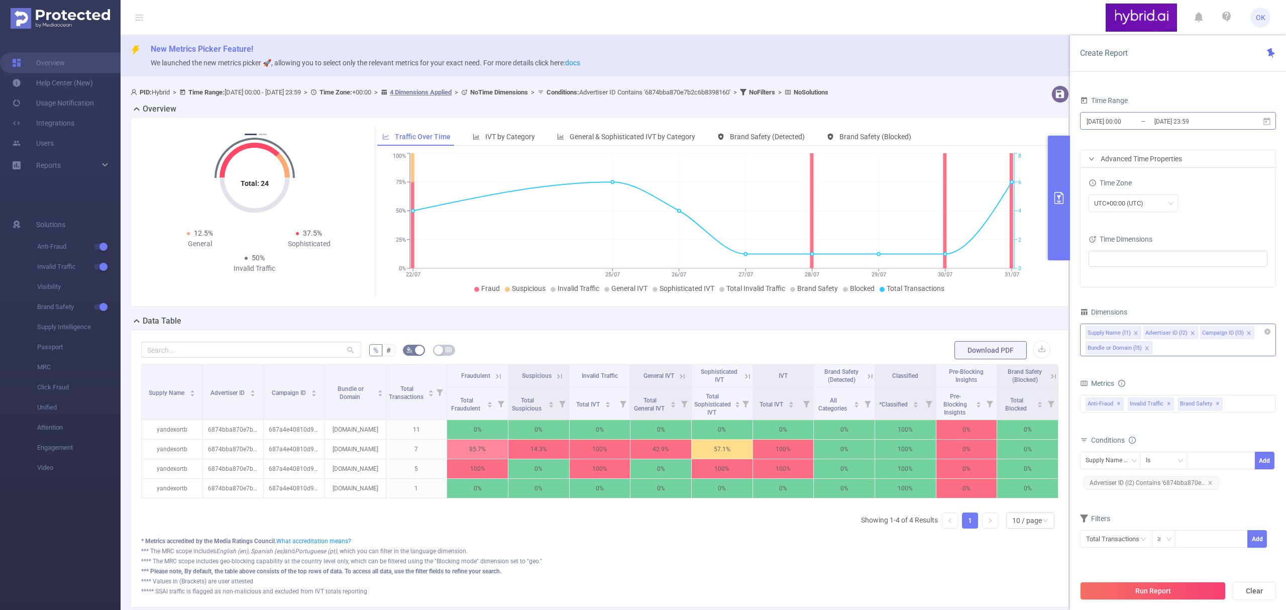
click at [1190, 125] on input "[DATE] 23:59" at bounding box center [1194, 122] width 81 height 14
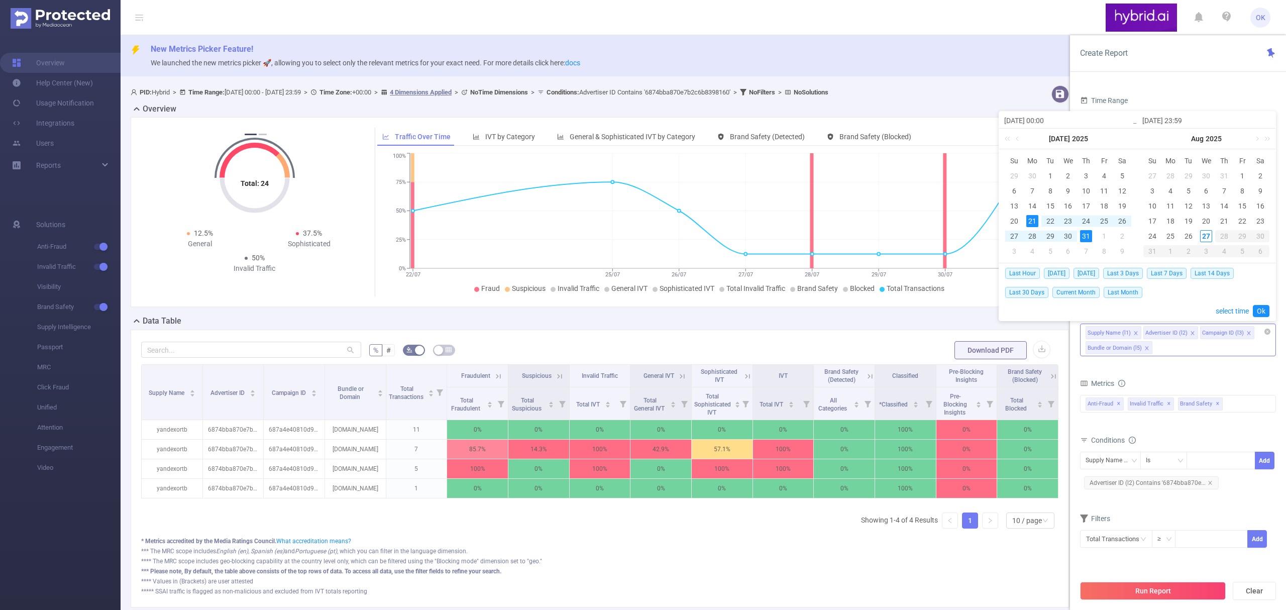
click at [1031, 219] on div "21" at bounding box center [1032, 221] width 12 height 12
click at [1208, 238] on div "27" at bounding box center [1206, 236] width 12 height 12
type input "[DATE] 23:59"
click at [1259, 310] on link "Ok" at bounding box center [1261, 311] width 17 height 12
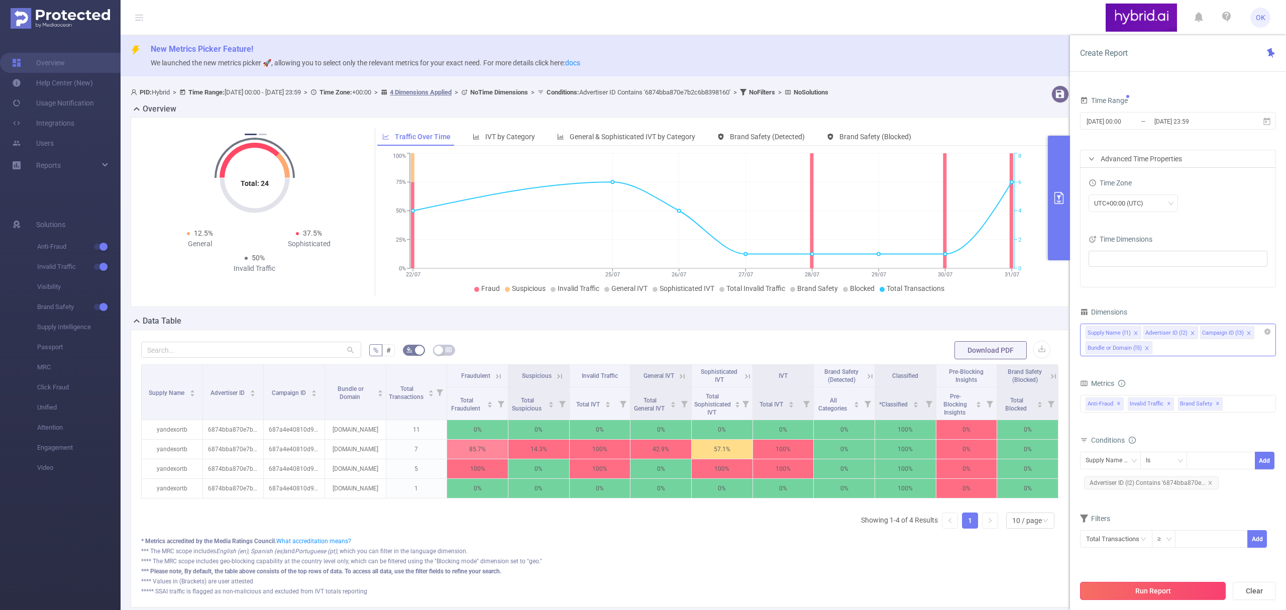
click at [1169, 589] on button "Run Report" at bounding box center [1153, 591] width 146 height 18
